Goal: Information Seeking & Learning: Learn about a topic

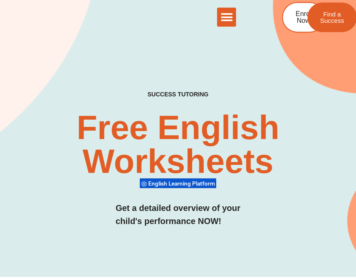
click at [228, 21] on icon "Menu Toggle" at bounding box center [226, 17] width 13 height 13
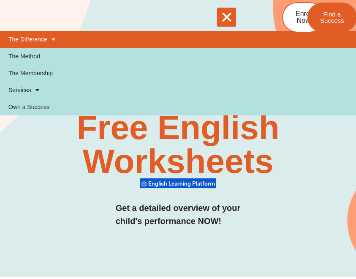
click at [57, 39] on link "The Difference" at bounding box center [178, 39] width 356 height 17
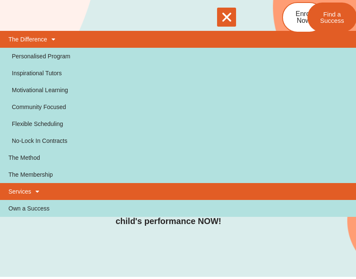
click at [27, 186] on link "Services" at bounding box center [178, 191] width 356 height 17
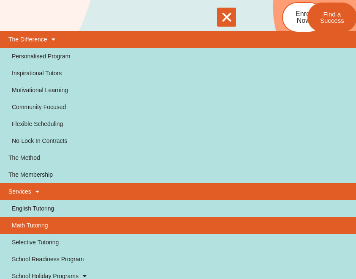
click at [53, 233] on link "Math Tutoring" at bounding box center [178, 225] width 356 height 17
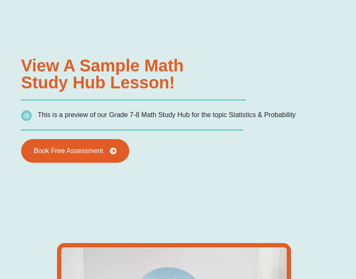
type input "*"
